Goal: Communication & Community: Answer question/provide support

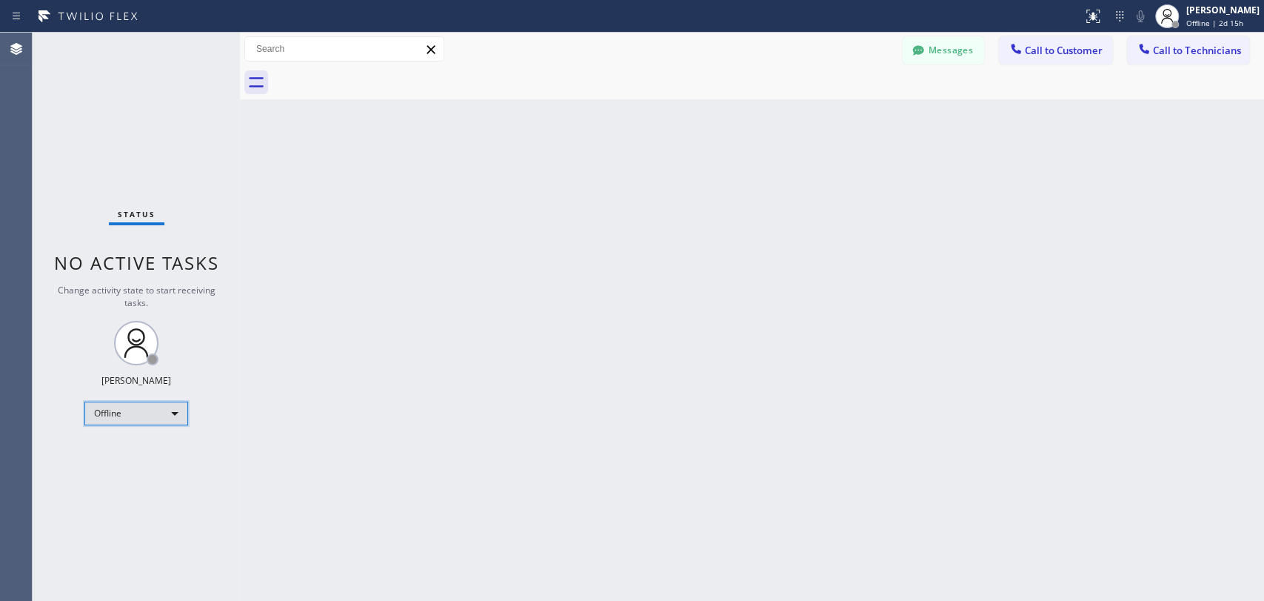
click at [152, 412] on div "Offline" at bounding box center [136, 413] width 104 height 24
click at [151, 445] on li "Available" at bounding box center [135, 450] width 101 height 18
click at [1019, 242] on div "Back to Dashboard Change Sender ID Customers Technicians KA Kyle Anderson 10/06…" at bounding box center [752, 317] width 1024 height 568
click at [1194, 54] on span "Call to Technicians" at bounding box center [1197, 50] width 88 height 13
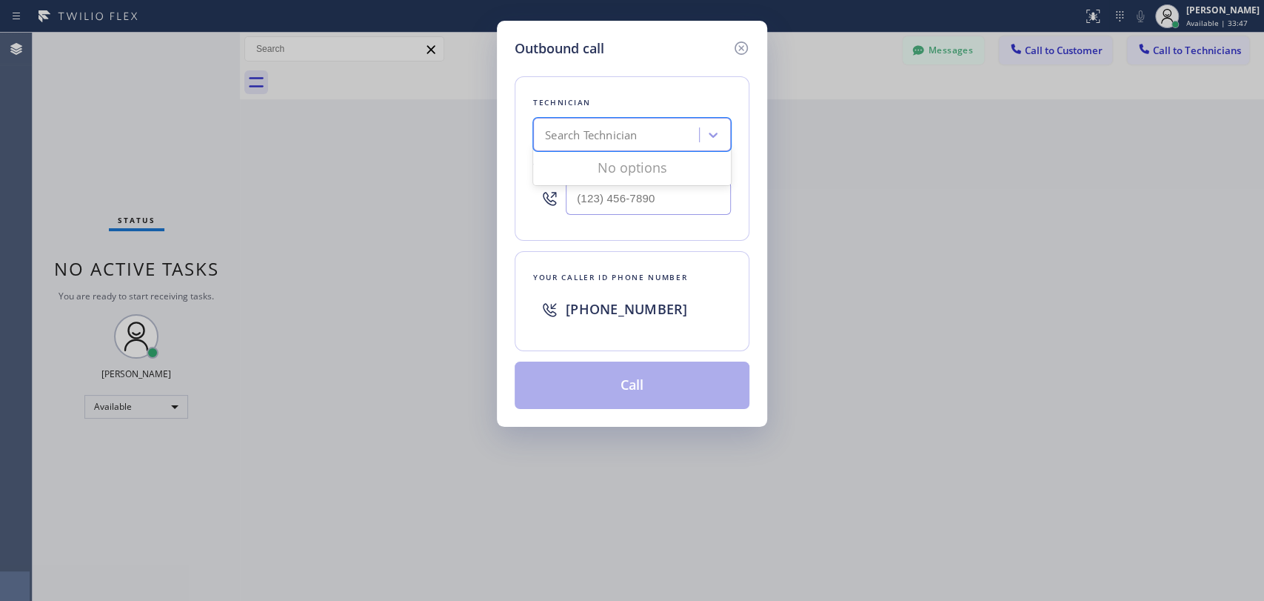
click at [617, 144] on div "Search Technician" at bounding box center [618, 135] width 161 height 26
type input "denis"
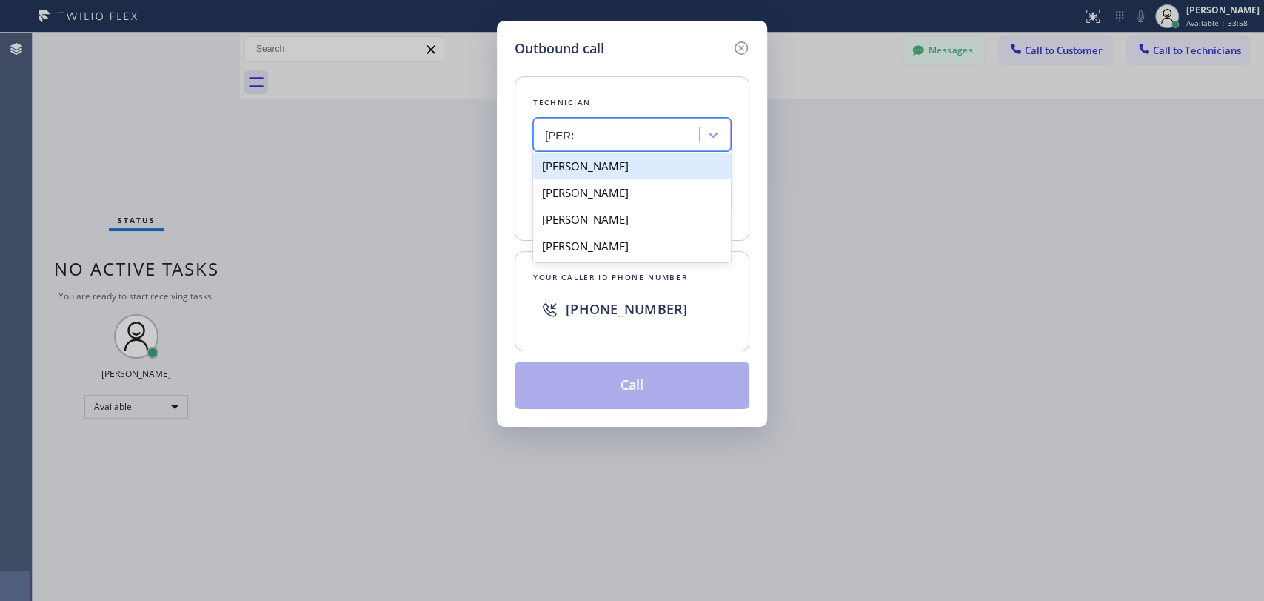
click at [606, 217] on div "Denis Nikolayevich Bolshunov" at bounding box center [632, 219] width 198 height 27
type input "(949) 394-0845"
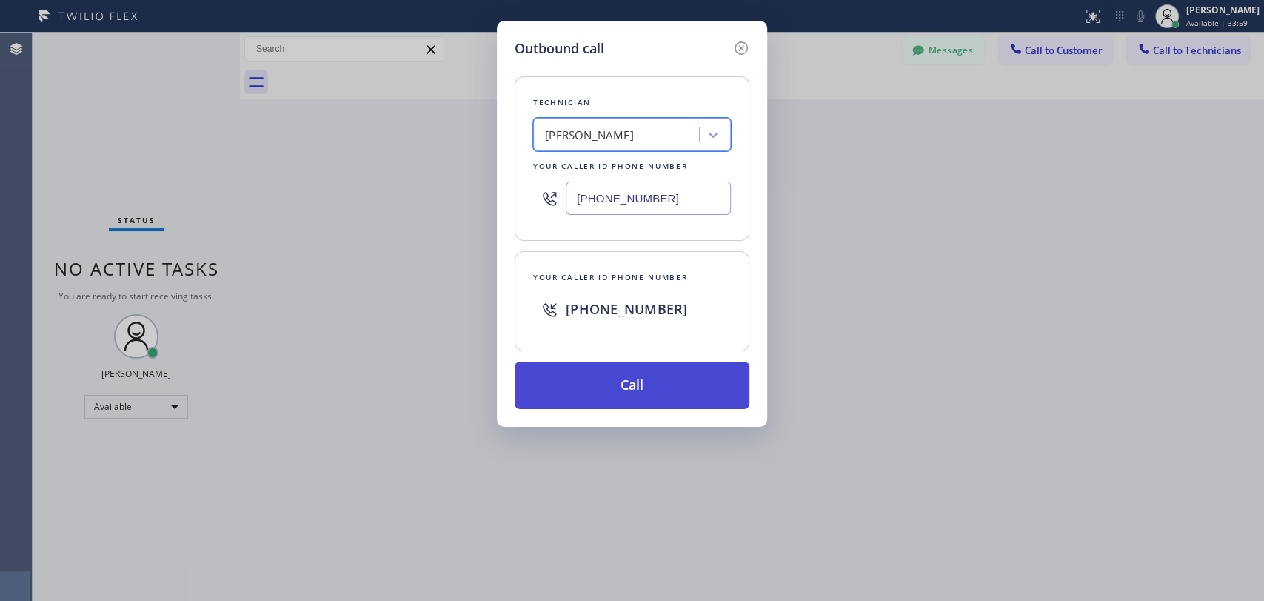
click at [612, 375] on button "Call" at bounding box center [632, 384] width 235 height 47
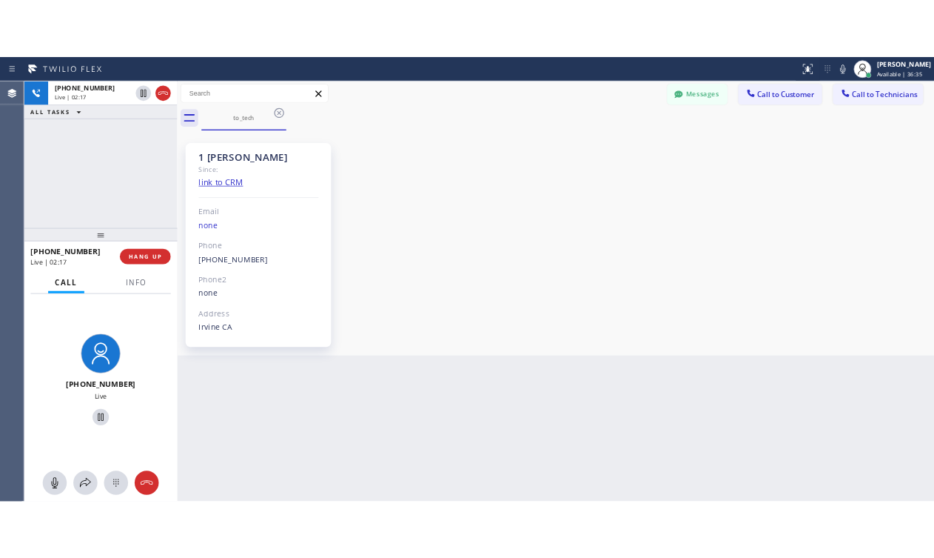
scroll to position [7945, 0]
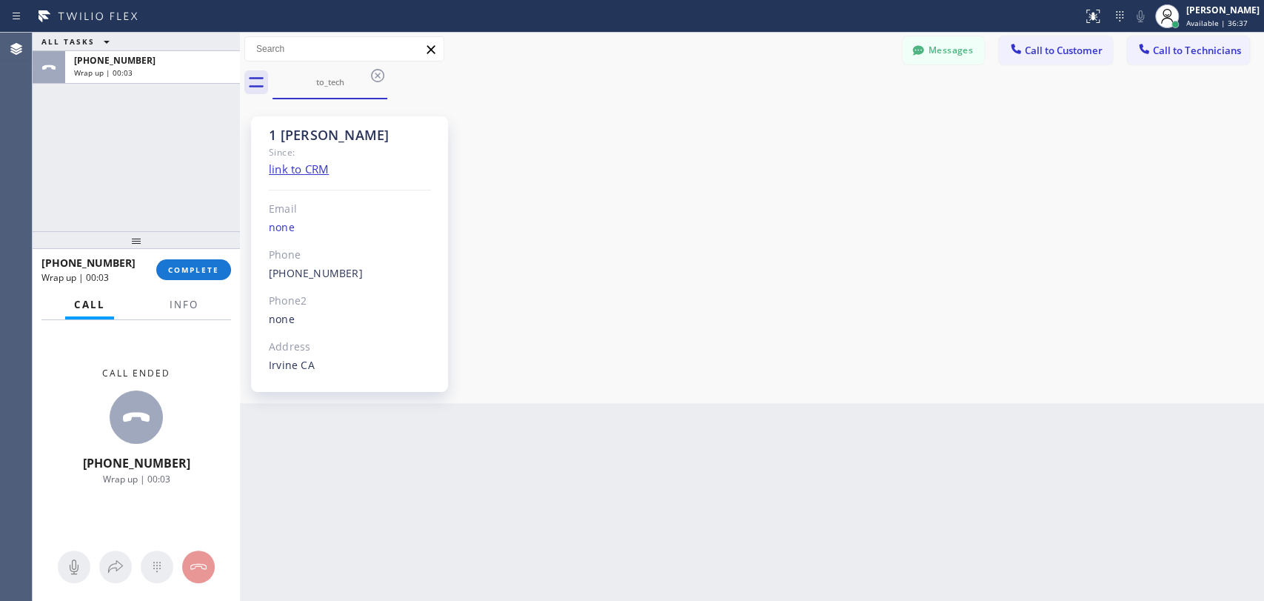
click at [193, 256] on div "+19493940845 Wrap up | 00:03 COMPLETE" at bounding box center [136, 269] width 190 height 39
click at [192, 262] on button "COMPLETE" at bounding box center [193, 269] width 75 height 21
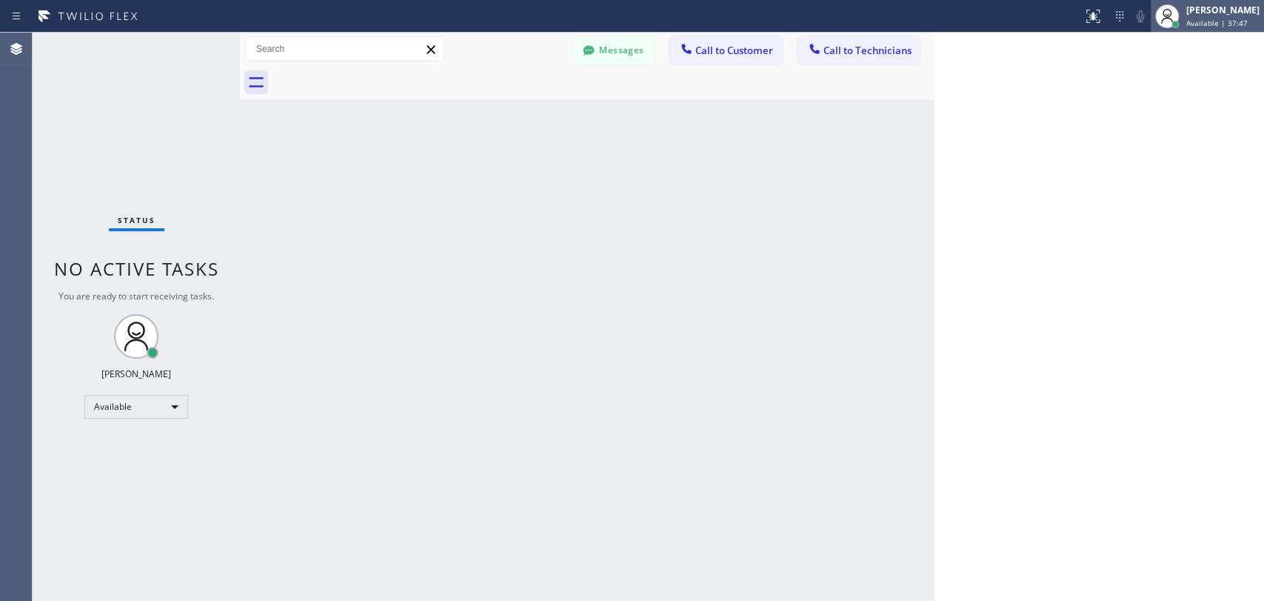
scroll to position [7945, 0]
